Goal: Task Accomplishment & Management: Use online tool/utility

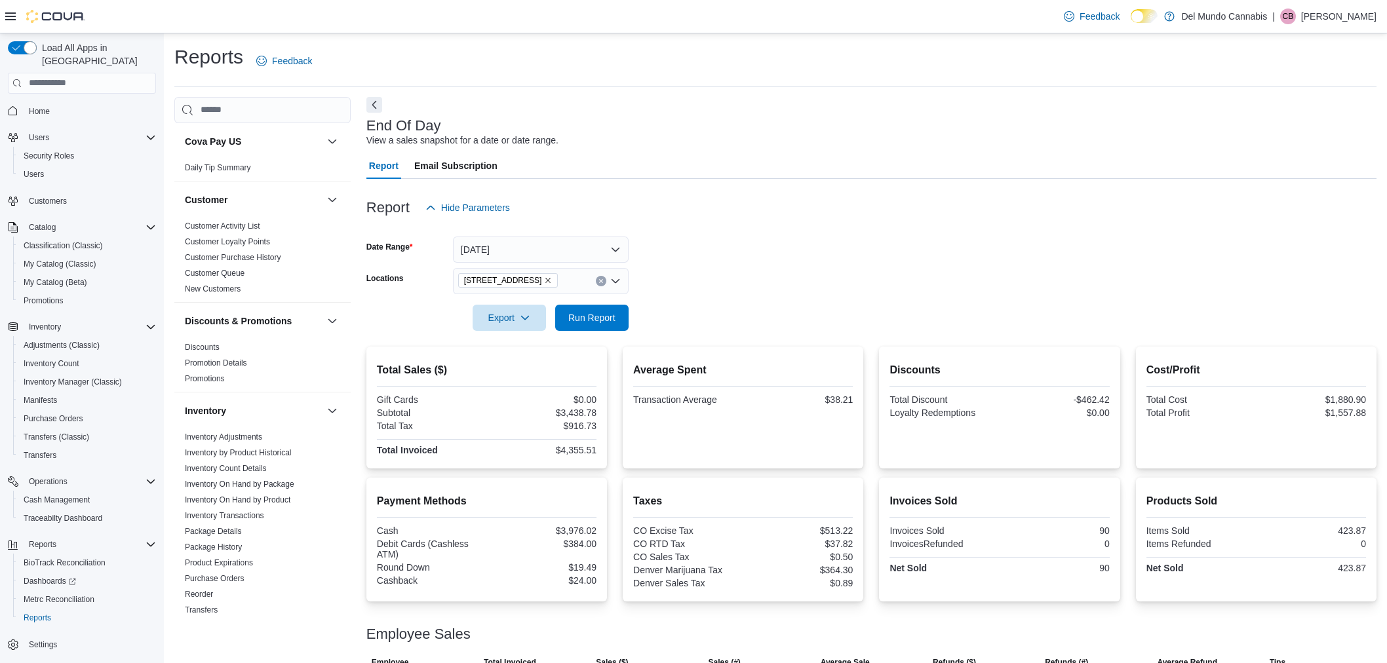
scroll to position [101, 0]
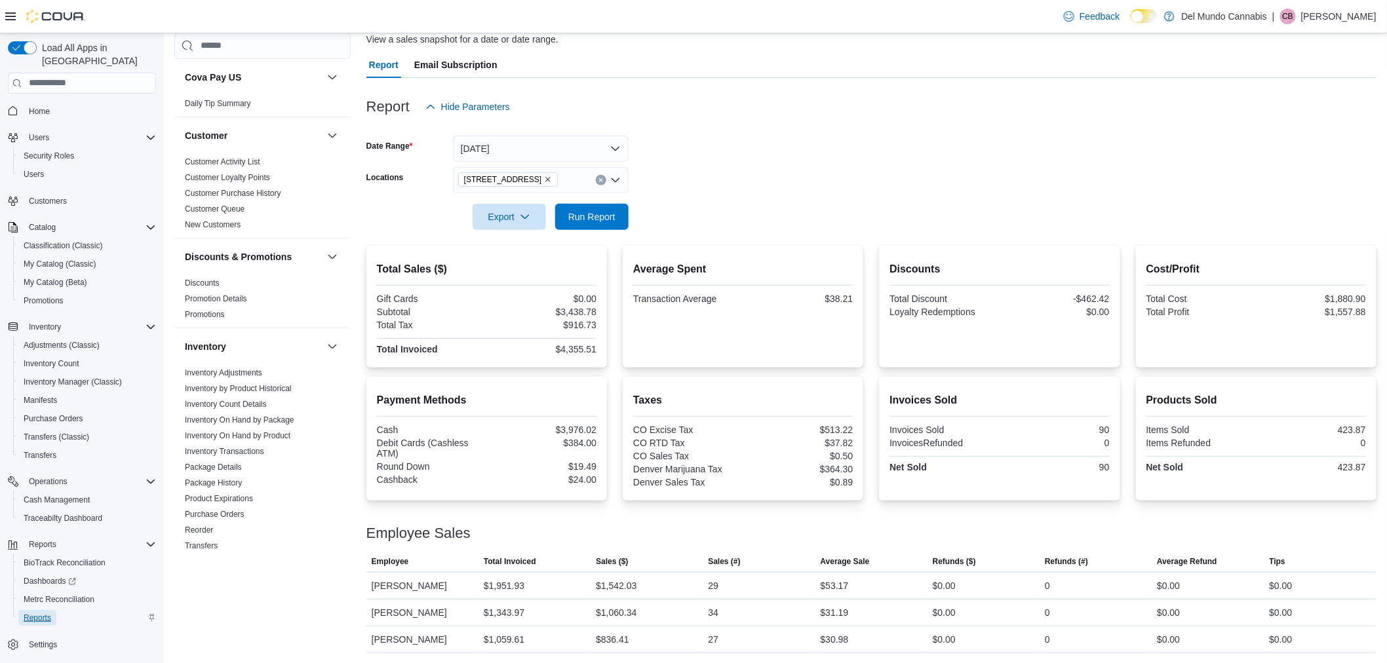
click at [49, 613] on span "Reports" at bounding box center [38, 618] width 28 height 10
click at [544, 180] on icon "Remove 2394 S Broadway from selection in this group" at bounding box center [548, 180] width 8 height 8
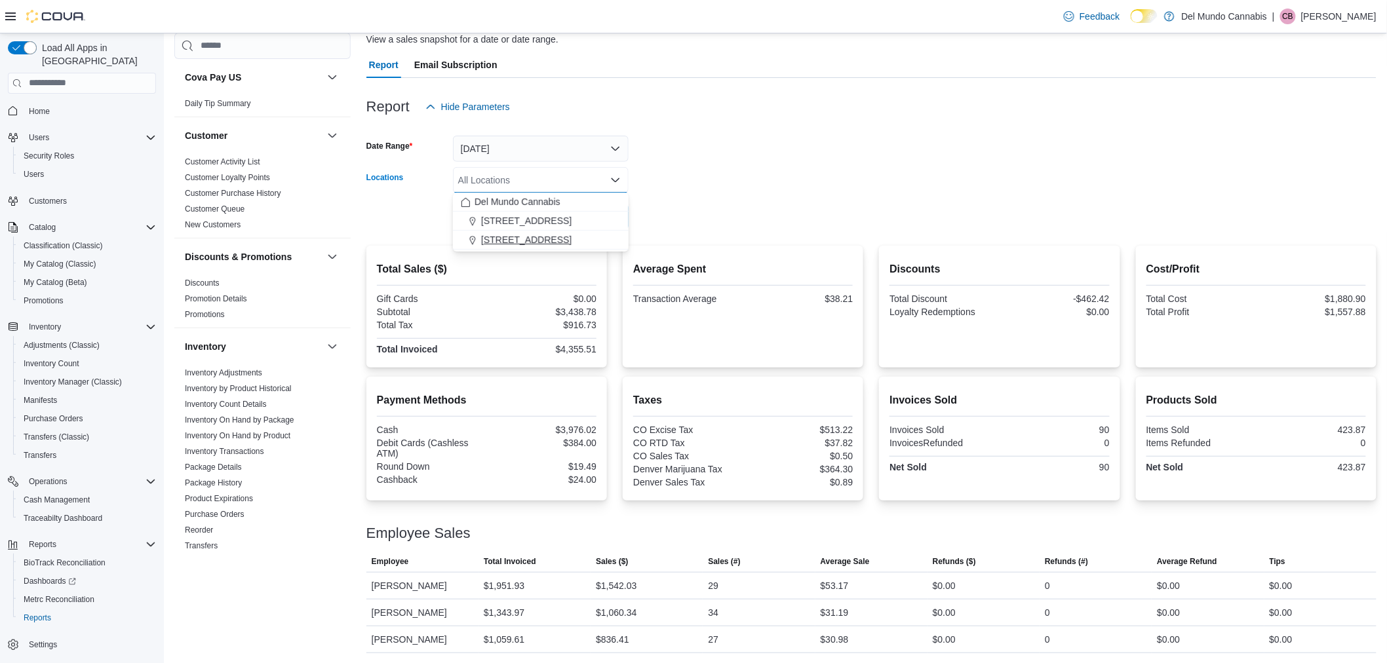
click at [516, 236] on span "[STREET_ADDRESS]" at bounding box center [526, 239] width 90 height 13
click at [758, 237] on div at bounding box center [871, 238] width 1010 height 16
click at [591, 214] on span "Run Report" at bounding box center [591, 216] width 47 height 13
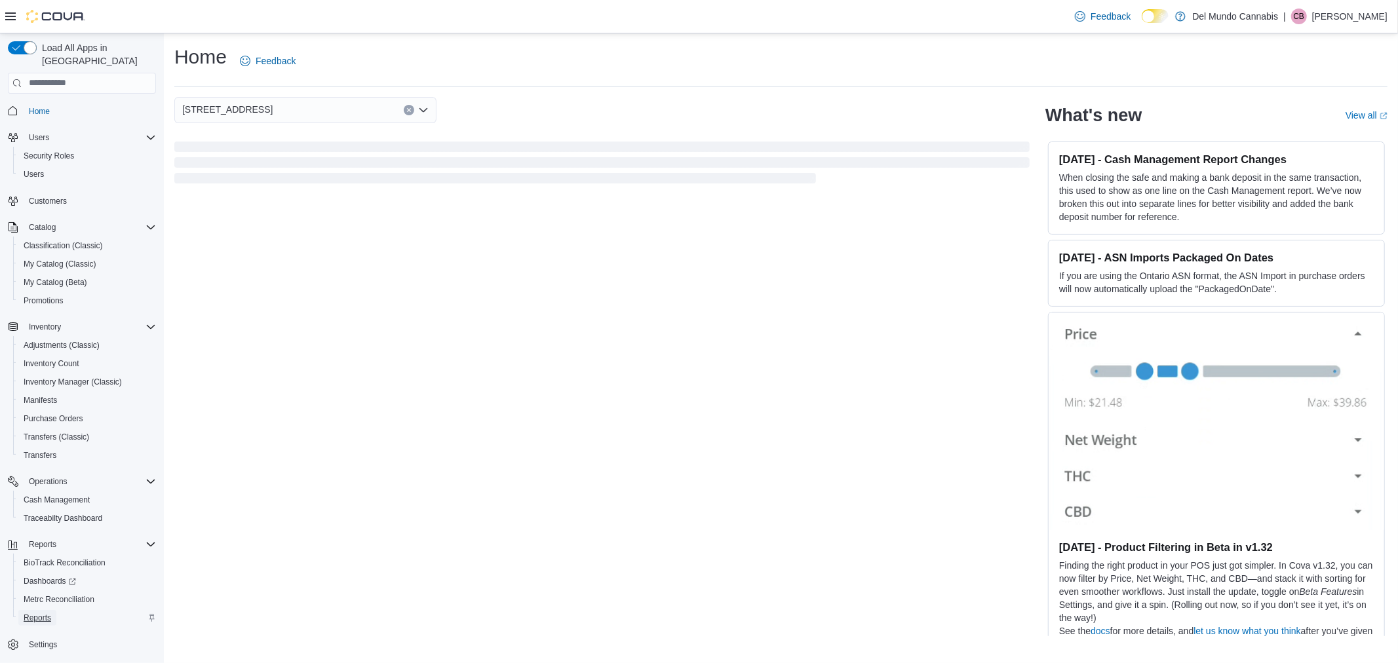
drag, startPoint x: 0, startPoint y: 0, endPoint x: 36, endPoint y: 605, distance: 606.1
click at [36, 613] on span "Reports" at bounding box center [38, 618] width 28 height 10
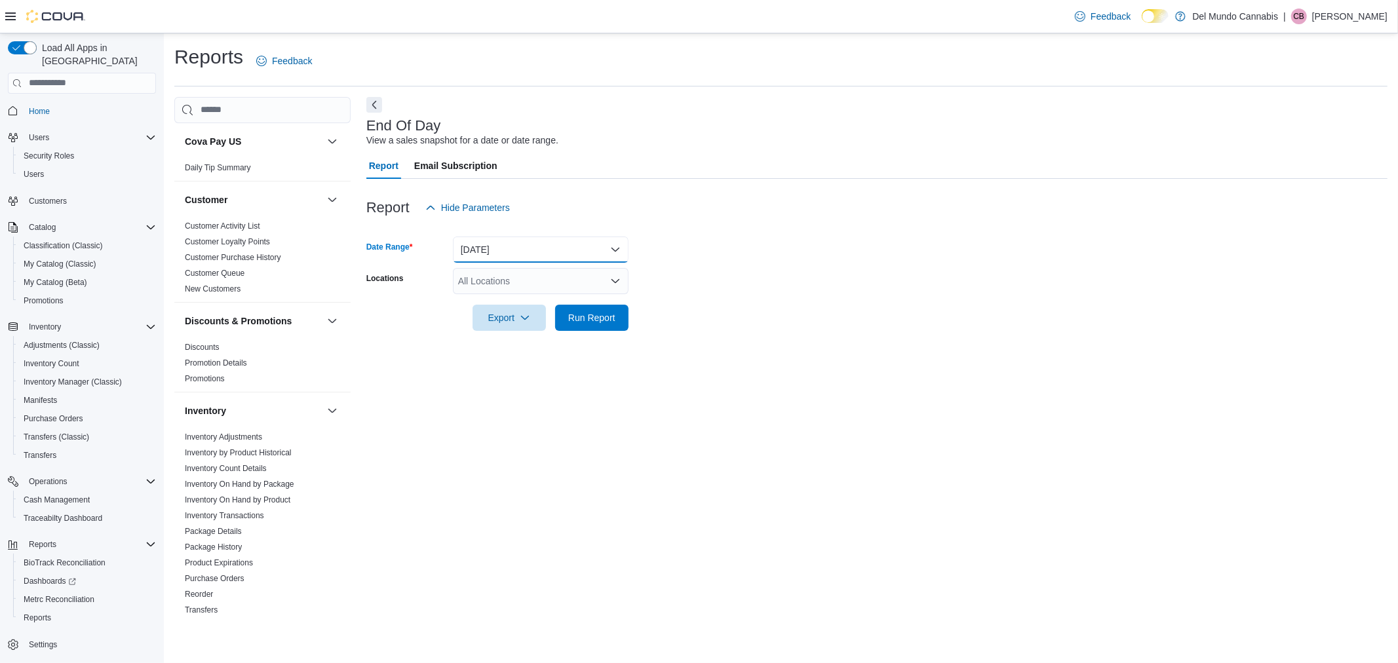
click at [507, 237] on button "[DATE]" at bounding box center [541, 250] width 176 height 26
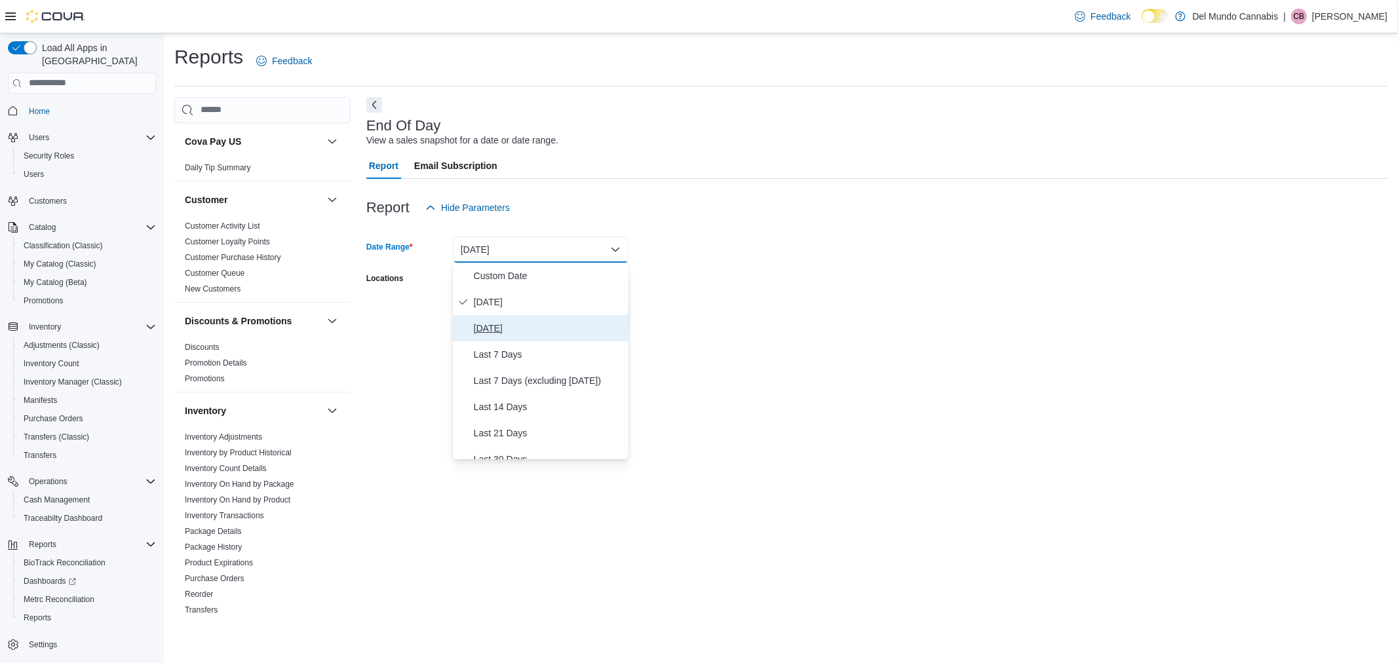
click at [489, 321] on span "Yesterday" at bounding box center [548, 329] width 149 height 16
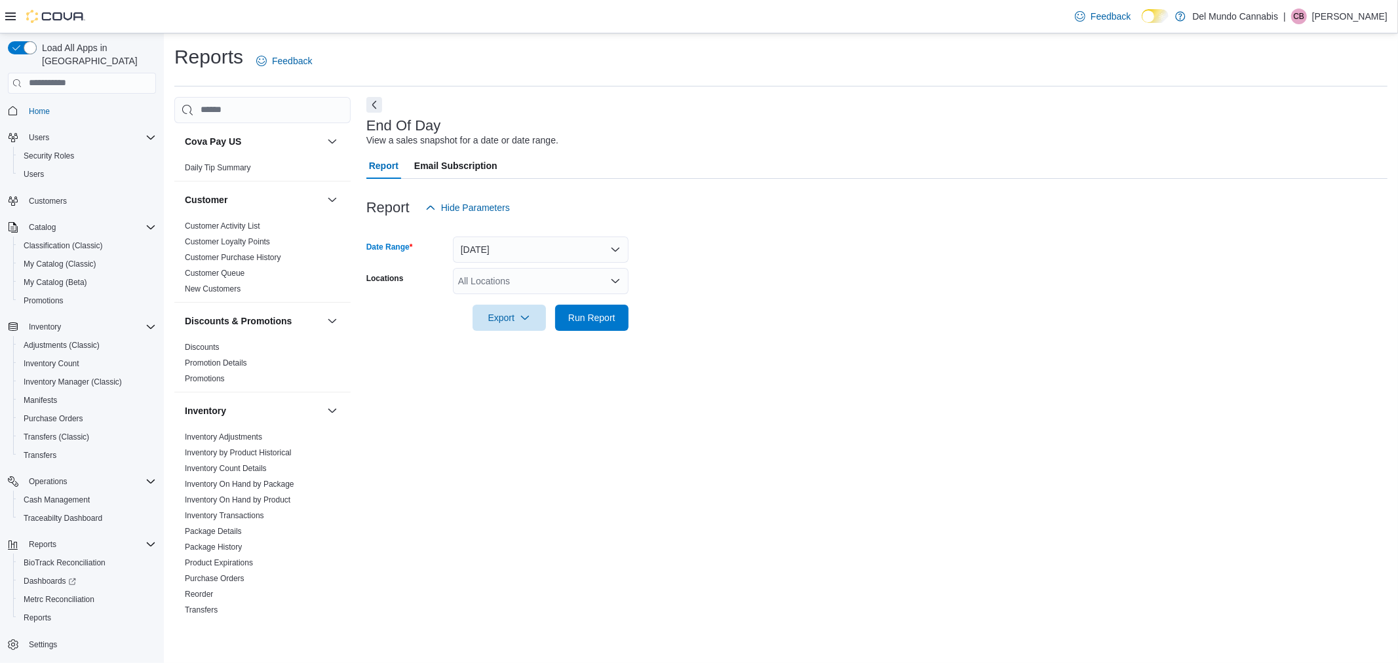
click at [536, 280] on div "All Locations" at bounding box center [541, 281] width 176 height 26
click at [539, 337] on span "[STREET_ADDRESS]" at bounding box center [526, 340] width 90 height 13
click at [652, 320] on form "Date Range Yesterday Locations 6302 E Colfax Ave Combo box. Selected. 6302 E Co…" at bounding box center [876, 276] width 1021 height 110
click at [583, 319] on span "Run Report" at bounding box center [591, 317] width 47 height 13
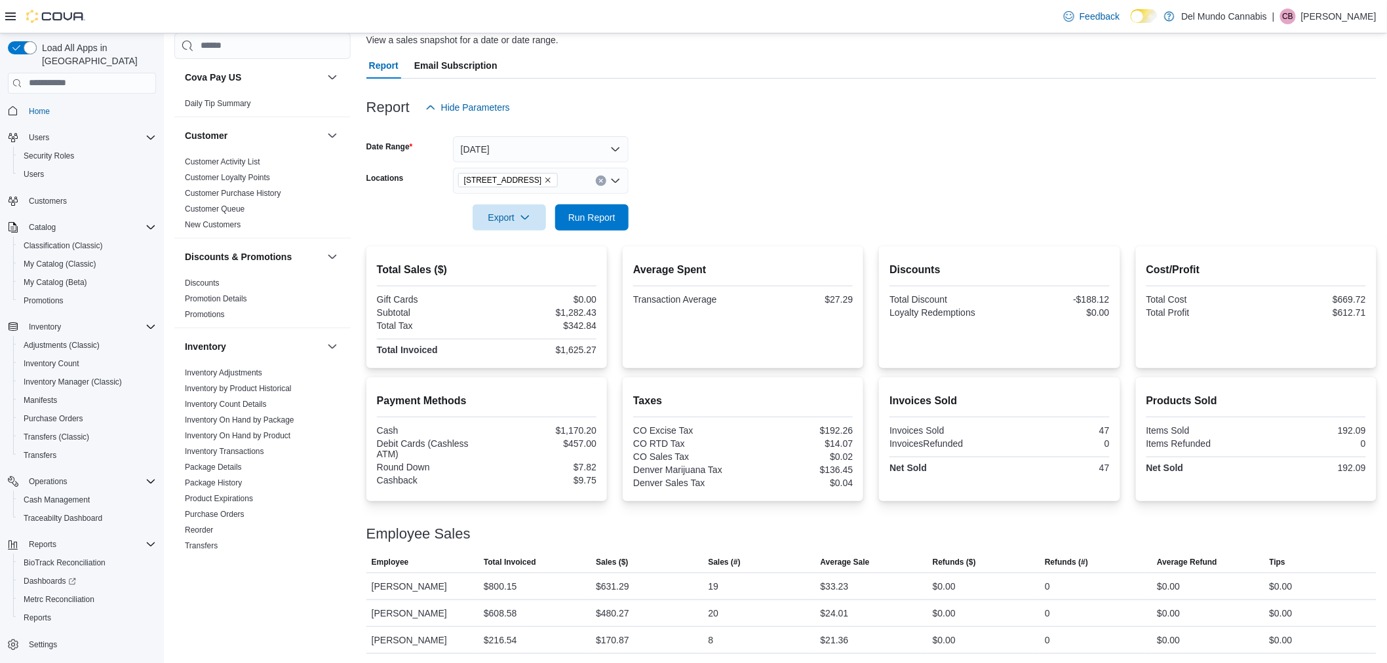
scroll to position [101, 0]
click at [544, 177] on icon "Remove 6302 E Colfax Ave from selection in this group" at bounding box center [548, 180] width 8 height 8
click at [531, 218] on span "[STREET_ADDRESS]" at bounding box center [526, 220] width 90 height 13
click at [697, 194] on div at bounding box center [871, 198] width 1010 height 10
click at [617, 201] on div at bounding box center [871, 198] width 1010 height 10
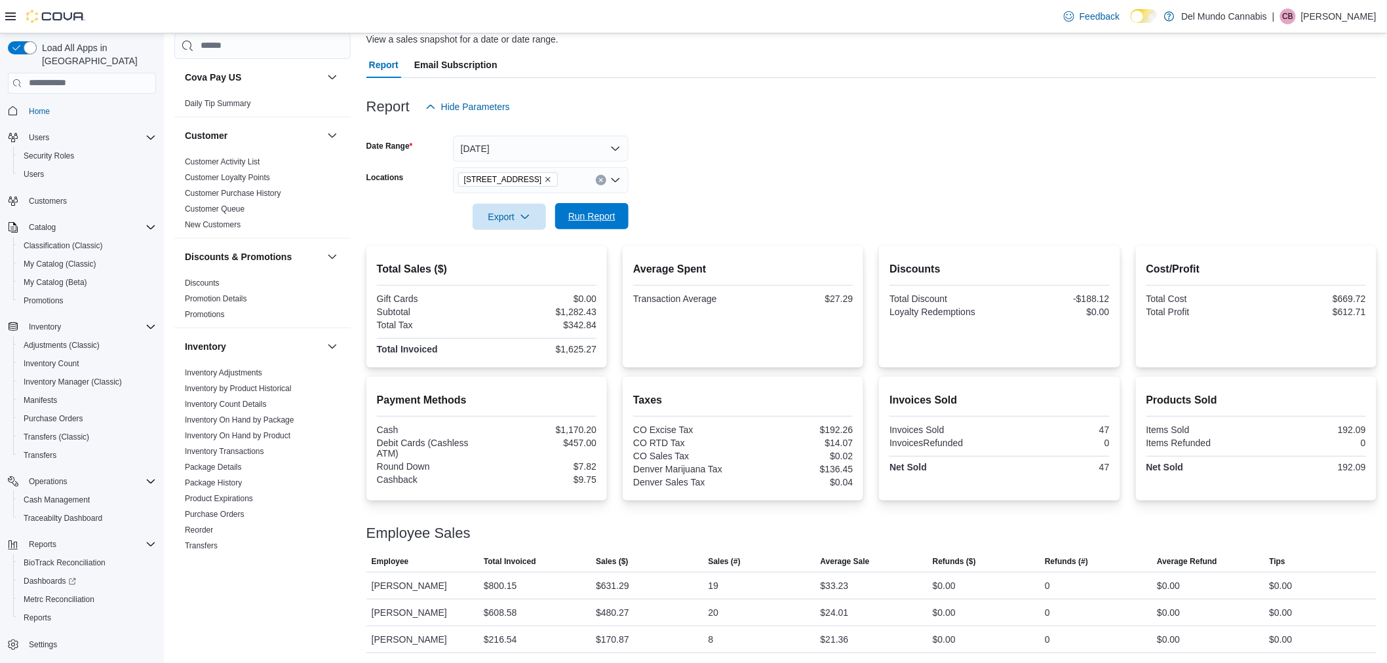
click at [617, 205] on span "Run Report" at bounding box center [592, 216] width 58 height 26
click at [544, 180] on icon "Remove 2394 S Broadway from selection in this group" at bounding box center [548, 180] width 8 height 8
click at [538, 235] on span "[STREET_ADDRESS]" at bounding box center [526, 239] width 90 height 13
click at [667, 222] on form "Date Range Yesterday Locations 6302 E Colfax Ave Combo box. Selected. 6302 E Co…" at bounding box center [871, 175] width 1010 height 110
click at [617, 210] on span "Run Report" at bounding box center [592, 216] width 58 height 26
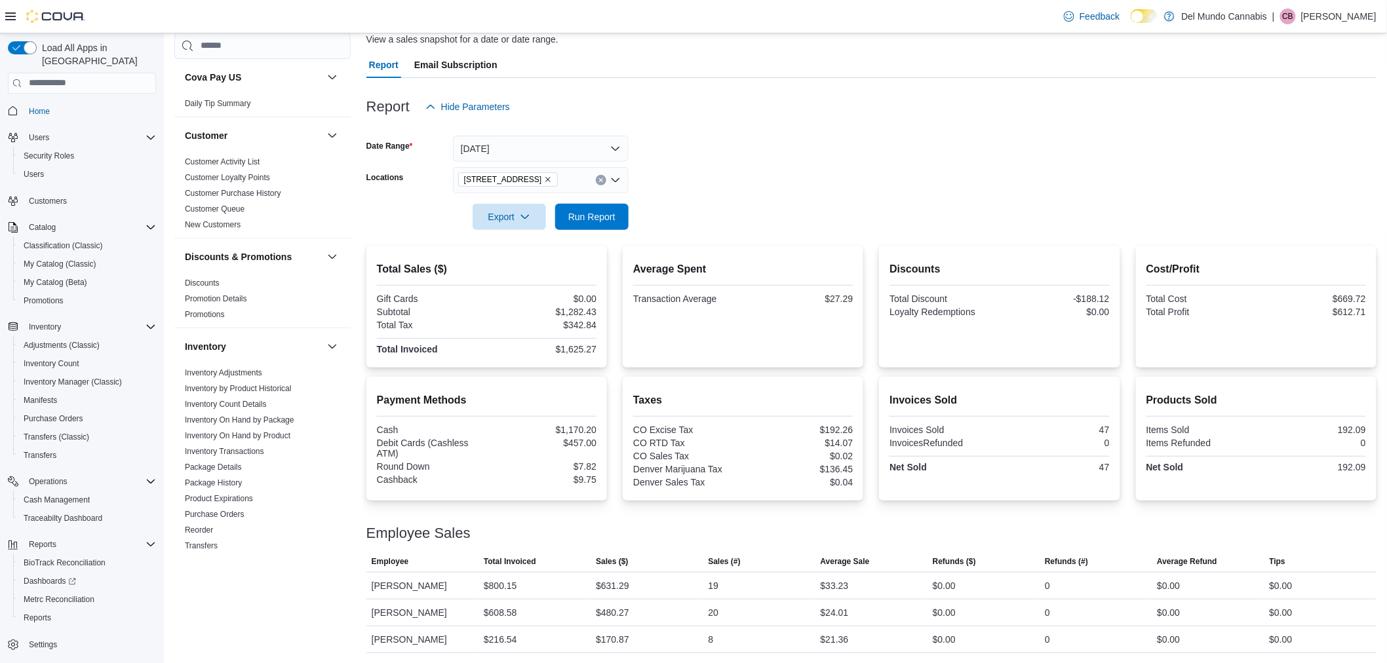
click at [544, 178] on icon "Remove 6302 E Colfax Ave from selection in this group" at bounding box center [548, 180] width 8 height 8
click at [539, 217] on span "[STREET_ADDRESS]" at bounding box center [526, 220] width 90 height 13
click at [650, 230] on div at bounding box center [871, 238] width 1010 height 16
click at [606, 224] on span "Run Report" at bounding box center [592, 216] width 58 height 26
